Goal: Browse casually: Explore the website without a specific task or goal

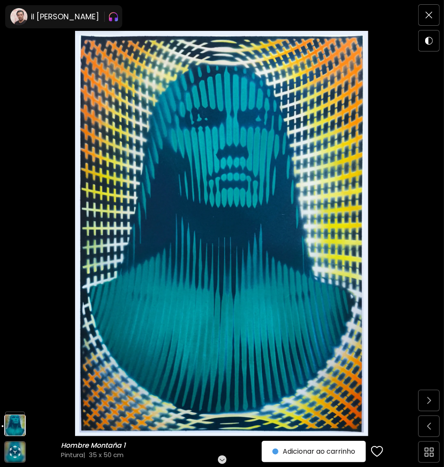
click at [429, 19] on span at bounding box center [429, 15] width 18 height 18
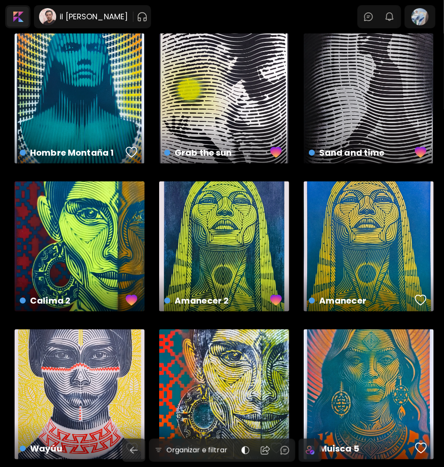
click at [20, 20] on div at bounding box center [18, 17] width 22 height 20
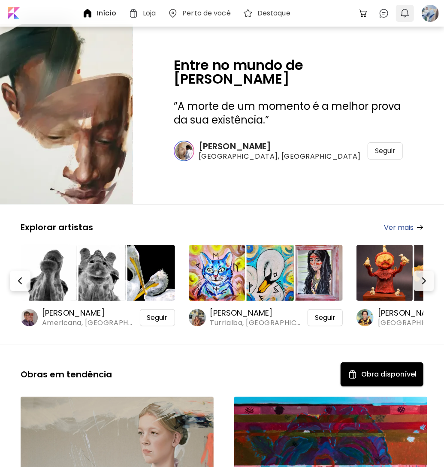
click at [405, 16] on img "button" at bounding box center [405, 13] width 10 height 10
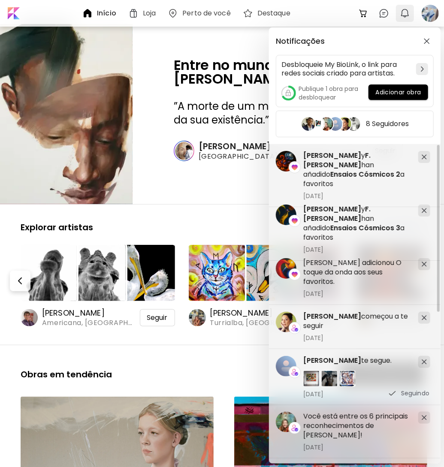
click at [405, 16] on div "Notificações Desbloqueie My BioLink, o link para redes sociais criado para arti…" at bounding box center [222, 233] width 444 height 467
